Goal: Transaction & Acquisition: Purchase product/service

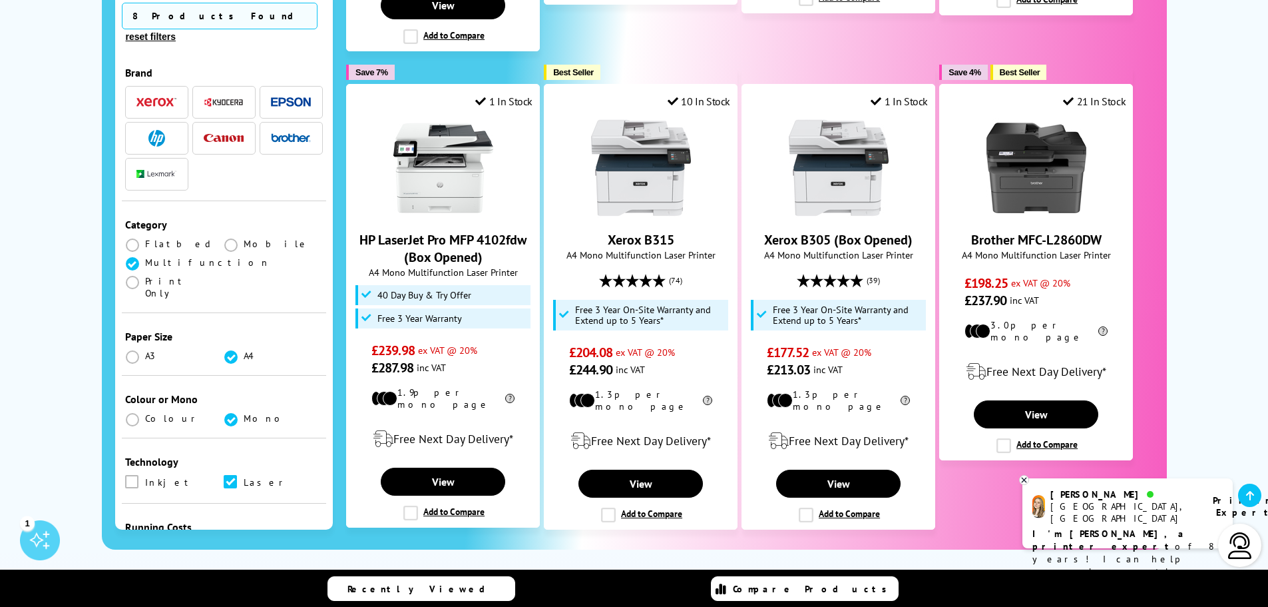
scroll to position [804, 0]
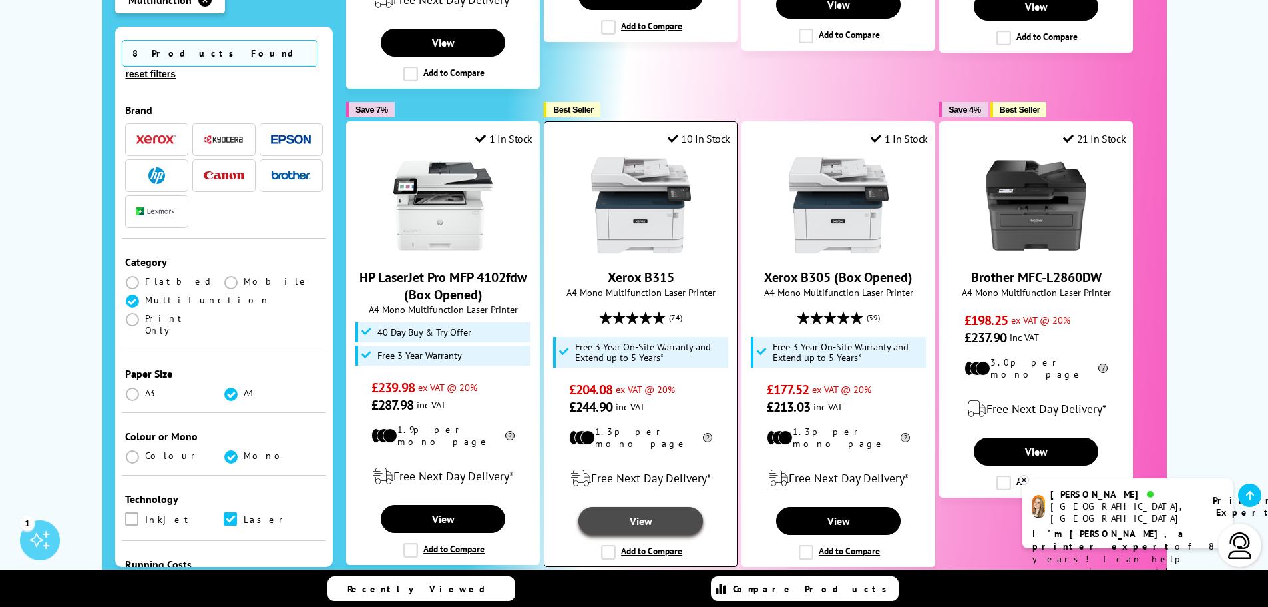
click at [653, 507] on link "View" at bounding box center [641, 521] width 124 height 28
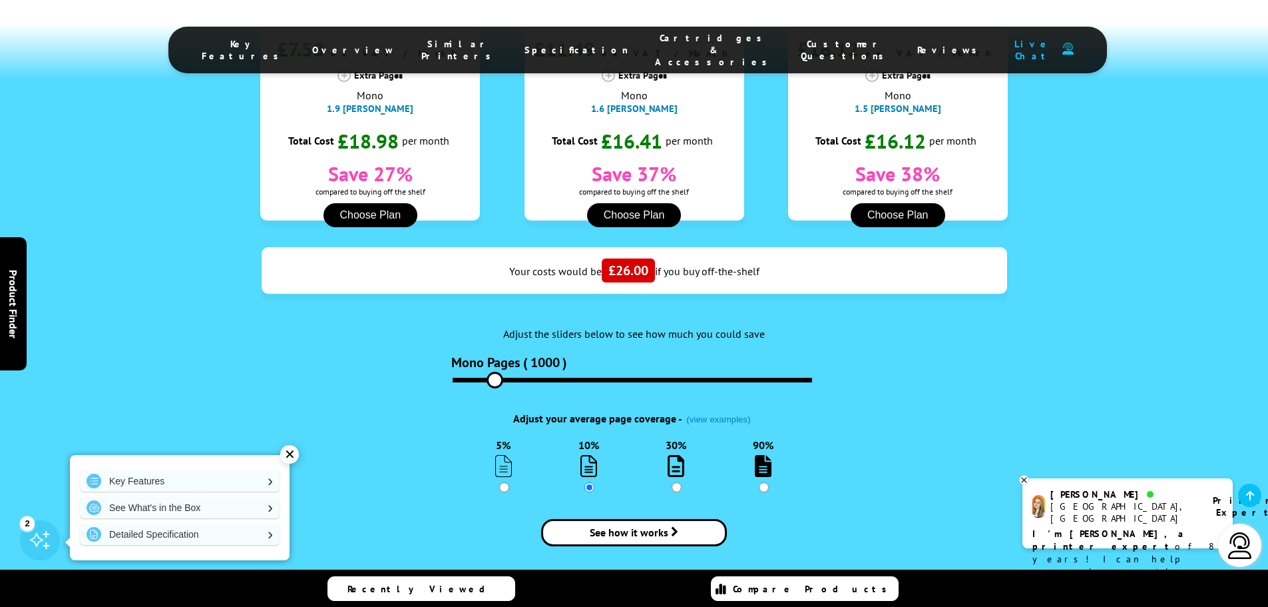
scroll to position [1352, 0]
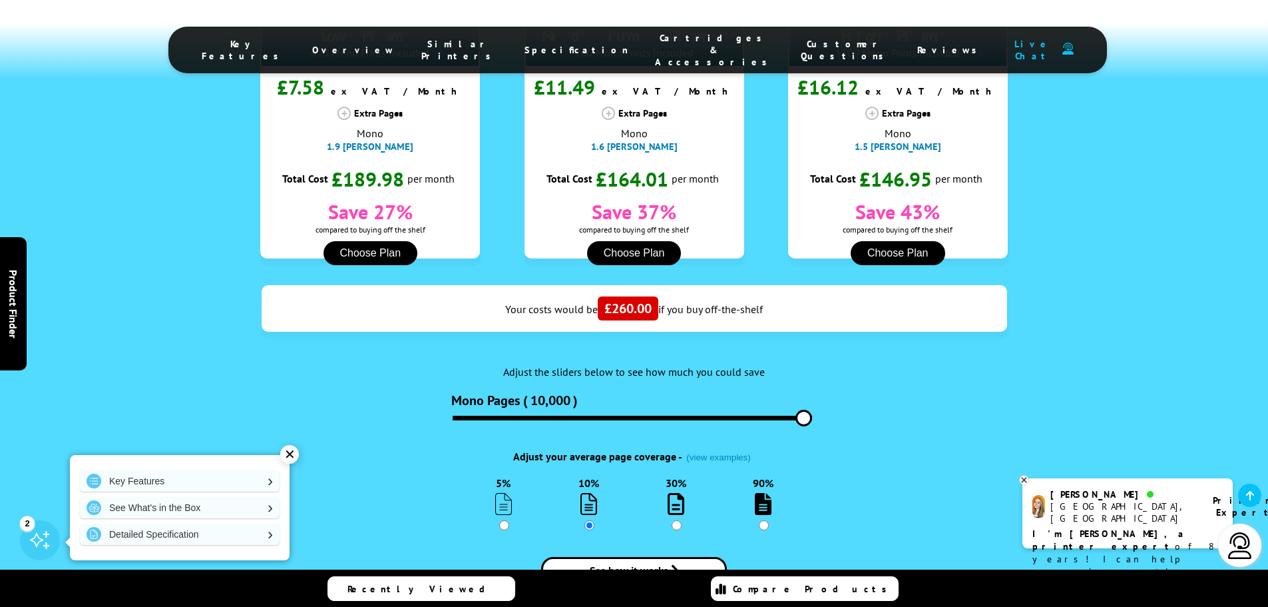
drag, startPoint x: 499, startPoint y: 380, endPoint x: 811, endPoint y: 409, distance: 313.7
type input "10000"
click at [811, 415] on input "range" at bounding box center [633, 417] width 360 height 5
